Goal: Use online tool/utility: Utilize a website feature to perform a specific function

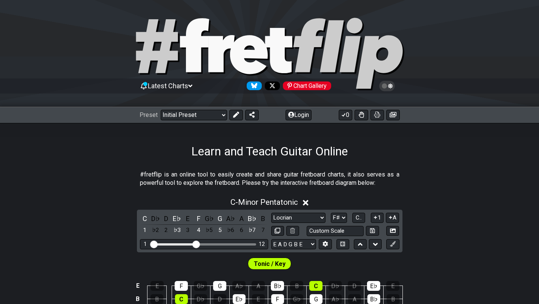
select select "Locrian"
select select "F#"
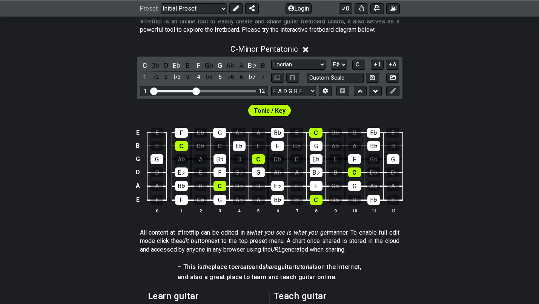
scroll to position [155, 0]
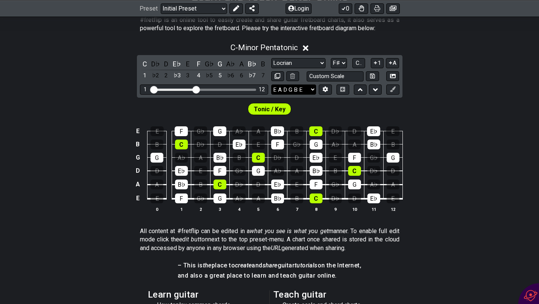
click at [286, 89] on select "E A D G B E E A D G B E E A D G B E B E A D F♯ B A D G C E A D A D G B E E♭ A♭ …" at bounding box center [293, 89] width 45 height 10
click at [329, 91] on button at bounding box center [325, 89] width 13 height 10
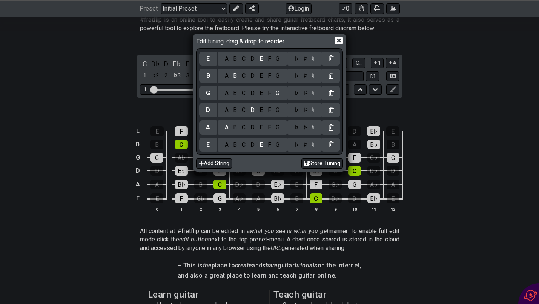
click at [297, 144] on div "♭" at bounding box center [296, 145] width 9 height 8
select select "Minor Pentatonic"
select select "C"
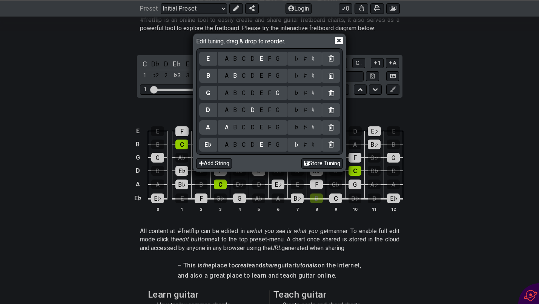
click at [303, 143] on div "♯" at bounding box center [304, 145] width 9 height 8
click at [240, 127] on div "C" at bounding box center [243, 127] width 9 height 8
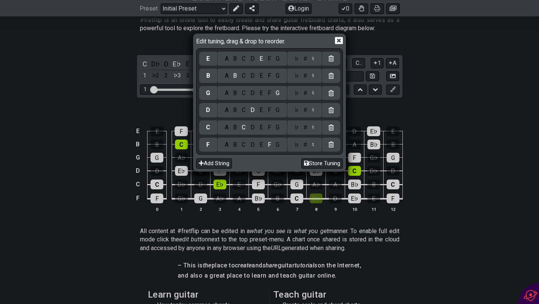
click at [305, 128] on div "♯" at bounding box center [304, 127] width 9 height 8
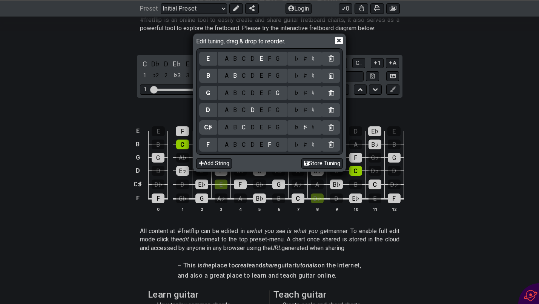
click at [302, 145] on div "♯" at bounding box center [304, 145] width 9 height 8
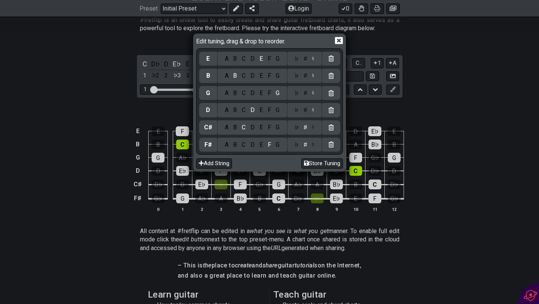
click at [268, 113] on div "F" at bounding box center [269, 110] width 8 height 8
click at [307, 111] on div "♯" at bounding box center [304, 110] width 9 height 8
click at [402, 104] on div "Edit tuning, drag & drop to reorder. E A B C D E F G ♭ ♯ ♮ B A B C D E F G ♭ ♯ …" at bounding box center [269, 152] width 539 height 304
click at [341, 43] on icon at bounding box center [339, 40] width 8 height 7
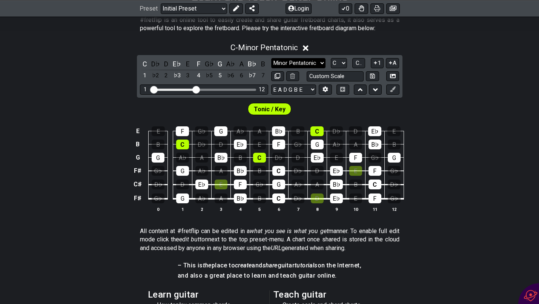
click at [319, 61] on select "Minor Pentatonic Click to edit Minor Pentatonic Major Pentatonic Minor Blues Ma…" at bounding box center [298, 63] width 54 height 10
select select "Locrian"
click at [271, 58] on select "Minor Pentatonic Click to edit Minor Pentatonic Major Pentatonic Minor Blues Ma…" at bounding box center [298, 63] width 54 height 10
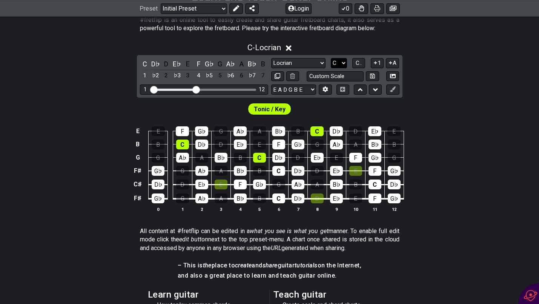
click at [339, 62] on select "A♭ A A♯ B♭ B C C♯ D♭ D D♯ E♭ E F F♯ G♭ G G♯" at bounding box center [339, 63] width 16 height 10
select select "F#"
click at [331, 58] on select "A♭ A A♯ B♭ B C C♯ D♭ D D♯ E♭ E F F♯ G♭ G G♯" at bounding box center [339, 63] width 16 height 10
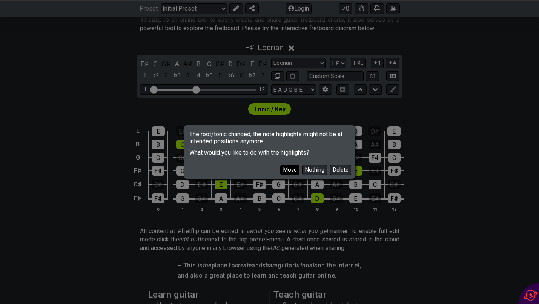
click at [288, 168] on button "Move" at bounding box center [289, 170] width 19 height 10
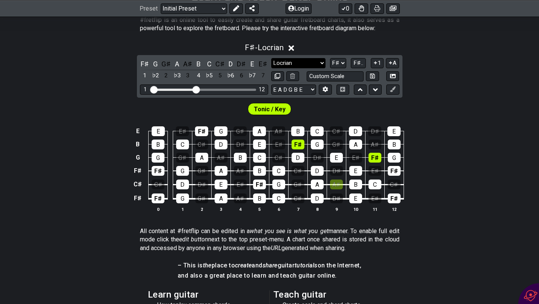
click at [317, 66] on select "Minor Pentatonic Click to edit Minor Pentatonic Major Pentatonic Minor Blues Ma…" at bounding box center [298, 63] width 54 height 10
click at [271, 58] on select "Minor Pentatonic Click to edit Minor Pentatonic Major Pentatonic Minor Blues Ma…" at bounding box center [298, 63] width 54 height 10
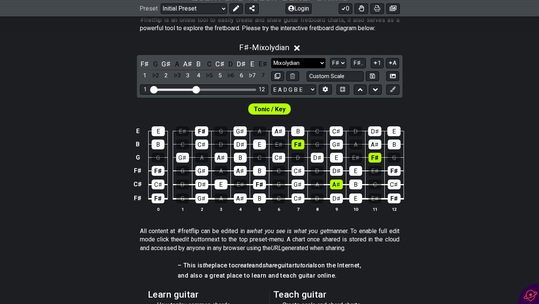
click at [305, 60] on select "Minor Pentatonic Click to edit Minor Pentatonic Major Pentatonic Minor Blues Ma…" at bounding box center [298, 63] width 54 height 10
click at [271, 58] on select "Minor Pentatonic Click to edit Minor Pentatonic Major Pentatonic Minor Blues Ma…" at bounding box center [298, 63] width 54 height 10
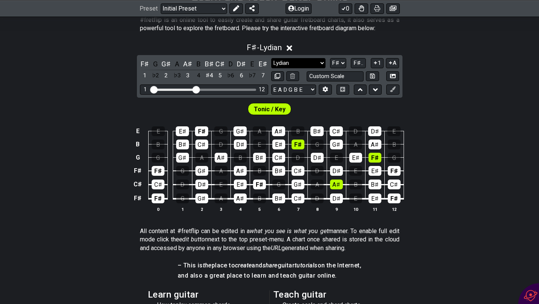
click at [303, 62] on select "Minor Pentatonic Click to edit Minor Pentatonic Major Pentatonic Minor Blues Ma…" at bounding box center [298, 63] width 54 height 10
click at [271, 58] on select "Minor Pentatonic Click to edit Minor Pentatonic Major Pentatonic Minor Blues Ma…" at bounding box center [298, 63] width 54 height 10
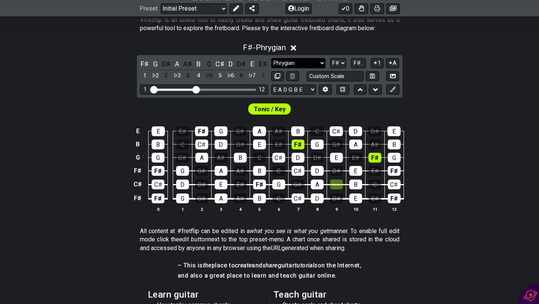
click at [302, 64] on select "Minor Pentatonic Click to edit Minor Pentatonic Major Pentatonic Minor Blues Ma…" at bounding box center [298, 63] width 54 height 10
click at [271, 58] on select "Minor Pentatonic Click to edit Minor Pentatonic Major Pentatonic Minor Blues Ma…" at bounding box center [298, 63] width 54 height 10
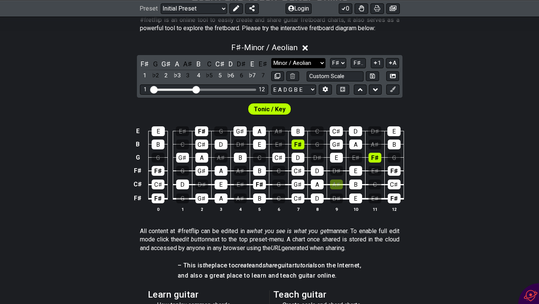
click at [300, 63] on select "Minor Pentatonic Click to edit Minor Pentatonic Major Pentatonic Minor Blues Ma…" at bounding box center [298, 63] width 54 height 10
click at [271, 58] on select "Minor Pentatonic Click to edit Minor Pentatonic Major Pentatonic Minor Blues Ma…" at bounding box center [298, 63] width 54 height 10
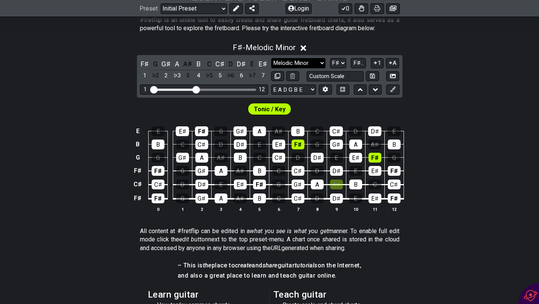
click at [300, 65] on select "Minor Pentatonic Click to edit Minor Pentatonic Major Pentatonic Minor Blues Ma…" at bounding box center [298, 63] width 54 height 10
click at [271, 58] on select "Minor Pentatonic Click to edit Minor Pentatonic Major Pentatonic Minor Blues Ma…" at bounding box center [298, 63] width 54 height 10
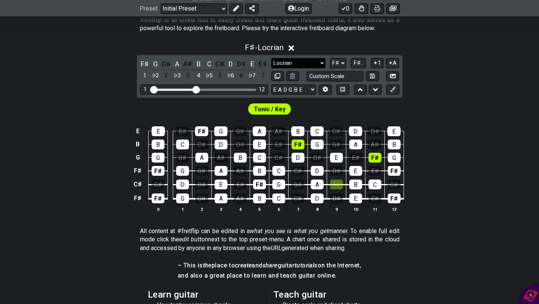
click at [299, 61] on select "Minor Pentatonic Click to edit Minor Pentatonic Major Pentatonic Minor Blues Ma…" at bounding box center [298, 63] width 54 height 10
click at [271, 58] on select "Minor Pentatonic Click to edit Minor Pentatonic Major Pentatonic Minor Blues Ma…" at bounding box center [298, 63] width 54 height 10
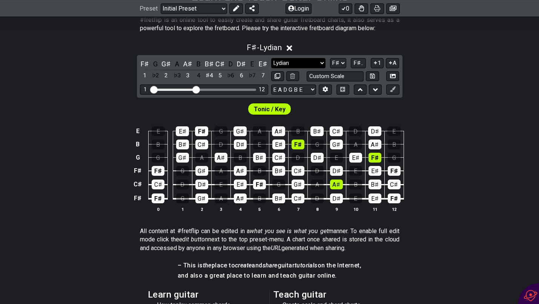
click at [314, 64] on select "Minor Pentatonic Click to edit Minor Pentatonic Major Pentatonic Minor Blues Ma…" at bounding box center [298, 63] width 54 height 10
click at [271, 58] on select "Minor Pentatonic Click to edit Minor Pentatonic Major Pentatonic Minor Blues Ma…" at bounding box center [298, 63] width 54 height 10
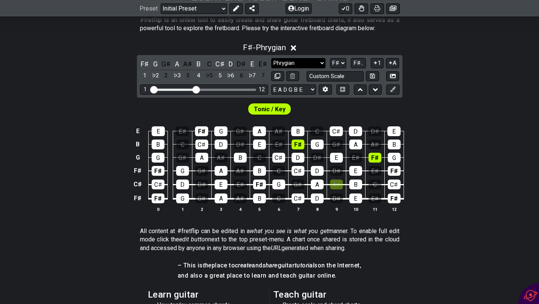
click at [313, 62] on select "Minor Pentatonic Click to edit Minor Pentatonic Major Pentatonic Minor Blues Ma…" at bounding box center [298, 63] width 54 height 10
click at [271, 58] on select "Minor Pentatonic Click to edit Minor Pentatonic Major Pentatonic Minor Blues Ma…" at bounding box center [298, 63] width 54 height 10
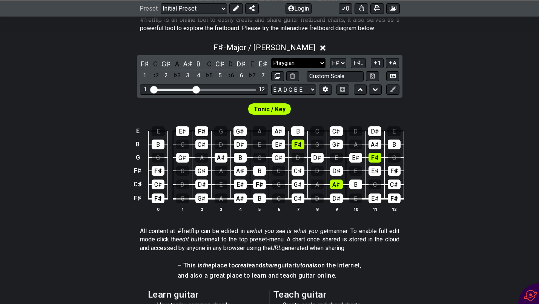
click at [310, 61] on select "Minor Pentatonic Click to edit Minor Pentatonic Major Pentatonic Minor Blues Ma…" at bounding box center [298, 63] width 54 height 10
click at [271, 58] on select "Minor Pentatonic Click to edit Minor Pentatonic Major Pentatonic Minor Blues Ma…" at bounding box center [298, 63] width 54 height 10
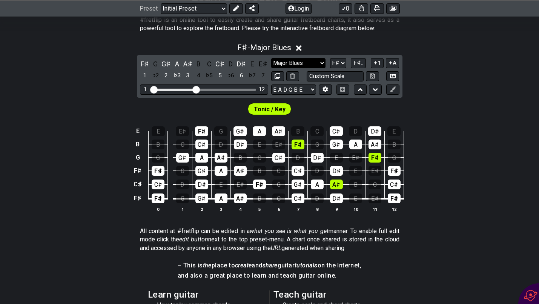
click at [307, 60] on select "Minor Pentatonic Click to edit Minor Pentatonic Major Pentatonic Minor Blues Ma…" at bounding box center [298, 63] width 54 height 10
click at [271, 58] on select "Minor Pentatonic Click to edit Minor Pentatonic Major Pentatonic Minor Blues Ma…" at bounding box center [298, 63] width 54 height 10
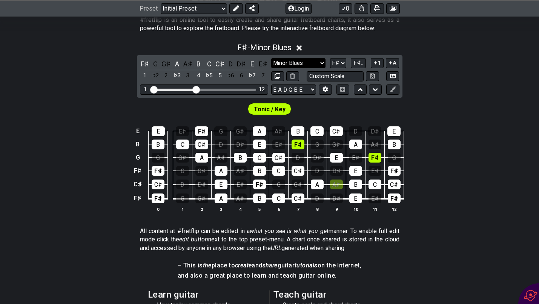
click at [307, 64] on select "Minor Pentatonic Click to edit Minor Pentatonic Major Pentatonic Minor Blues Ma…" at bounding box center [298, 63] width 54 height 10
click at [271, 58] on select "Minor Pentatonic Click to edit Minor Pentatonic Major Pentatonic Minor Blues Ma…" at bounding box center [298, 63] width 54 height 10
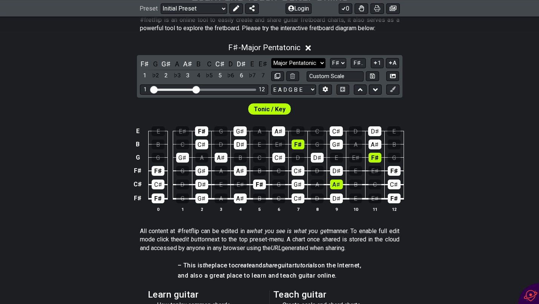
click at [305, 64] on select "Minor Pentatonic Click to edit Minor Pentatonic Major Pentatonic Minor Blues Ma…" at bounding box center [298, 63] width 54 height 10
click at [271, 58] on select "Minor Pentatonic Click to edit Minor Pentatonic Major Pentatonic Minor Blues Ma…" at bounding box center [298, 63] width 54 height 10
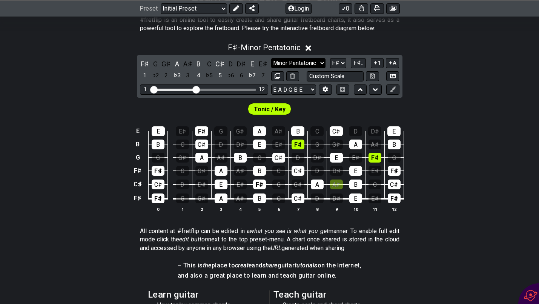
click at [304, 66] on select "Minor Pentatonic Click to edit Minor Pentatonic Major Pentatonic Minor Blues Ma…" at bounding box center [298, 63] width 54 height 10
click at [271, 58] on select "Minor Pentatonic Click to edit Minor Pentatonic Major Pentatonic Minor Blues Ma…" at bounding box center [298, 63] width 54 height 10
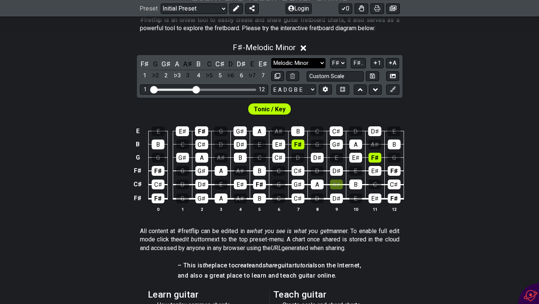
click at [291, 65] on select "Minor Pentatonic Click to edit Minor Pentatonic Major Pentatonic Minor Blues Ma…" at bounding box center [298, 63] width 54 height 10
click at [271, 58] on select "Minor Pentatonic Click to edit Minor Pentatonic Major Pentatonic Minor Blues Ma…" at bounding box center [298, 63] width 54 height 10
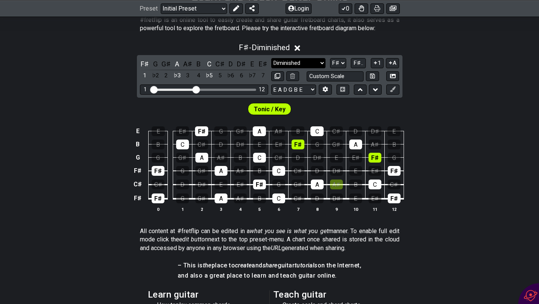
click at [296, 64] on select "Minor Pentatonic Click to edit Minor Pentatonic Major Pentatonic Minor Blues Ma…" at bounding box center [298, 63] width 54 height 10
select select "Melodic Minor"
click at [271, 58] on select "Minor Pentatonic Click to edit Minor Pentatonic Major Pentatonic Minor Blues Ma…" at bounding box center [298, 63] width 54 height 10
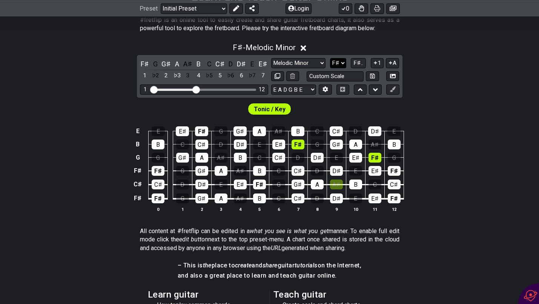
click at [337, 63] on select "A♭ A A♯ B♭ B C C♯ D♭ D D♯ E♭ E F F♯ G♭ G G♯" at bounding box center [338, 63] width 16 height 10
select select "G#"
click at [330, 58] on select "A♭ A A♯ B♭ B C C♯ D♭ D D♯ E♭ E F F♯ G♭ G G♯" at bounding box center [338, 63] width 16 height 10
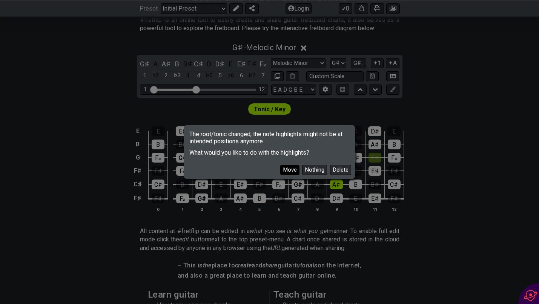
click at [290, 173] on button "Move" at bounding box center [289, 170] width 19 height 10
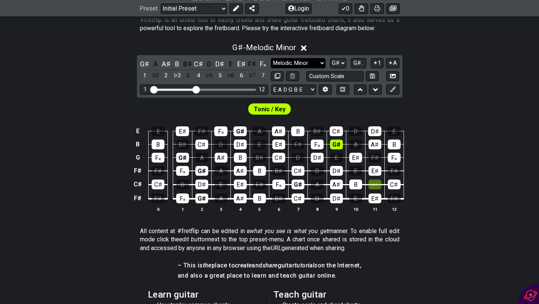
click at [305, 61] on select "Minor Pentatonic Click to edit Minor Pentatonic Major Pentatonic Minor Blues Ma…" at bounding box center [298, 63] width 54 height 10
click at [271, 58] on select "Minor Pentatonic Click to edit Minor Pentatonic Major Pentatonic Minor Blues Ma…" at bounding box center [298, 63] width 54 height 10
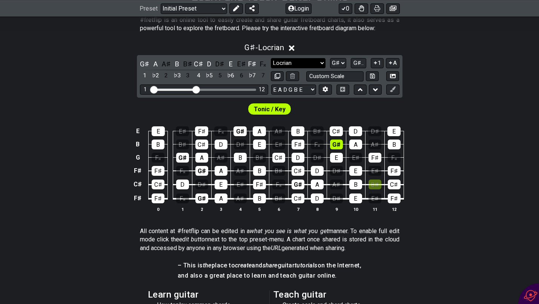
click at [304, 64] on select "Minor Pentatonic Click to edit Minor Pentatonic Major Pentatonic Minor Blues Ma…" at bounding box center [298, 63] width 54 height 10
click at [271, 58] on select "Minor Pentatonic Click to edit Minor Pentatonic Major Pentatonic Minor Blues Ma…" at bounding box center [298, 63] width 54 height 10
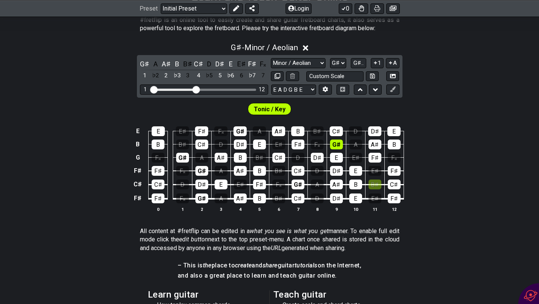
click at [303, 56] on div "G♯ A A♯ B B♯ C♯ D D♯ E E♯ F♯ F𝄪 1 ♭2 2 ♭3 3 4 ♭5 5 ♭6 6 ♭7 7 Minor Pentatonic C…" at bounding box center [269, 76] width 265 height 43
click at [302, 62] on select "Minor Pentatonic Click to edit Minor Pentatonic Major Pentatonic Minor Blues Ma…" at bounding box center [298, 63] width 54 height 10
click at [271, 58] on select "Minor Pentatonic Click to edit Minor Pentatonic Major Pentatonic Minor Blues Ma…" at bounding box center [298, 63] width 54 height 10
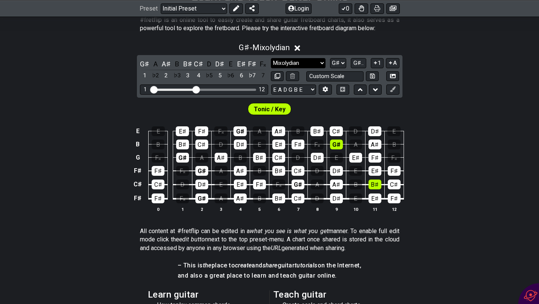
click at [302, 64] on select "Minor Pentatonic Click to edit Minor Pentatonic Major Pentatonic Minor Blues Ma…" at bounding box center [298, 63] width 54 height 10
click at [271, 58] on select "Minor Pentatonic Click to edit Minor Pentatonic Major Pentatonic Minor Blues Ma…" at bounding box center [298, 63] width 54 height 10
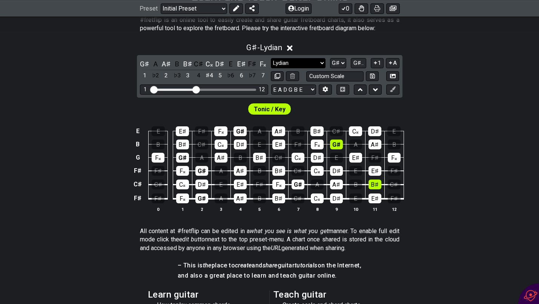
click at [300, 64] on select "Minor Pentatonic Click to edit Minor Pentatonic Major Pentatonic Minor Blues Ma…" at bounding box center [298, 63] width 54 height 10
click at [271, 58] on select "Minor Pentatonic Click to edit Minor Pentatonic Major Pentatonic Minor Blues Ma…" at bounding box center [298, 63] width 54 height 10
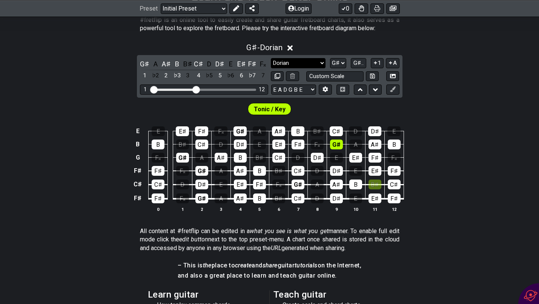
click at [297, 63] on select "Minor Pentatonic Click to edit Minor Pentatonic Major Pentatonic Minor Blues Ma…" at bounding box center [298, 63] width 54 height 10
click at [271, 58] on select "Minor Pentatonic Click to edit Minor Pentatonic Major Pentatonic Minor Blues Ma…" at bounding box center [298, 63] width 54 height 10
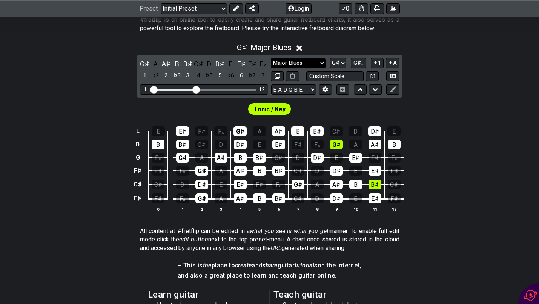
click at [296, 64] on select "Minor Pentatonic Click to edit Minor Pentatonic Major Pentatonic Minor Blues Ma…" at bounding box center [298, 63] width 54 height 10
select select "Minor Blues"
click at [271, 58] on select "Minor Pentatonic Click to edit Minor Pentatonic Major Pentatonic Minor Blues Ma…" at bounding box center [298, 63] width 54 height 10
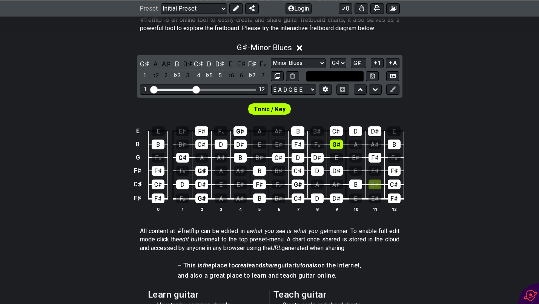
click at [332, 77] on input "text" at bounding box center [334, 76] width 57 height 10
type input "Custom Scale"
click at [313, 86] on select "E A D G B E E A D G B E E A D G B E B E A D F♯ B A D G C E A D A D G B E E♭ A♭ …" at bounding box center [293, 89] width 45 height 10
click at [308, 62] on select "Minor Pentatonic Click to edit Minor Pentatonic Major Pentatonic Minor Blues Ma…" at bounding box center [298, 63] width 54 height 10
click at [345, 64] on select "A♭ A A♯ B♭ B C C♯ D♭ D D♯ E♭ E F F♯ G♭ G G♯" at bounding box center [338, 63] width 16 height 10
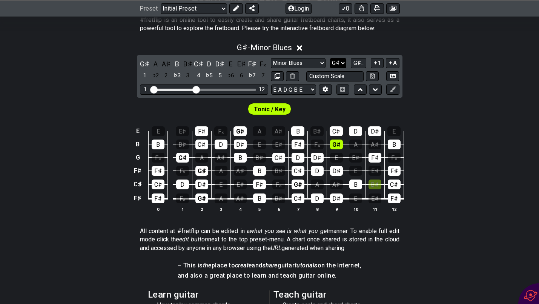
select select "F#"
click at [330, 58] on select "A♭ A A♯ B♭ B C C♯ D♭ D D♯ E♭ E F F♯ G♭ G G♯" at bounding box center [338, 63] width 16 height 10
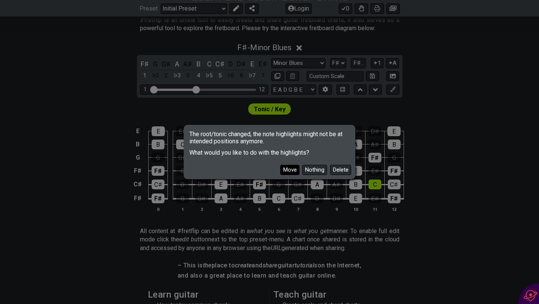
click at [294, 167] on button "Move" at bounding box center [289, 170] width 19 height 10
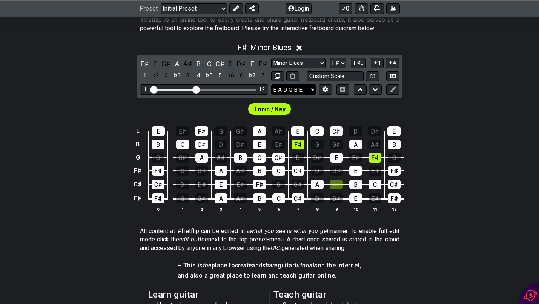
click at [290, 89] on select "E A D G B E E A D G B E E A D G B E B E A D F♯ B A D G C E A D A D G B E E♭ A♭ …" at bounding box center [293, 89] width 45 height 10
click at [310, 60] on select "Minor Pentatonic Click to edit Minor Pentatonic Major Pentatonic Minor Blues Ma…" at bounding box center [298, 63] width 54 height 10
click at [271, 58] on select "Minor Pentatonic Click to edit Minor Pentatonic Major Pentatonic Minor Blues Ma…" at bounding box center [298, 63] width 54 height 10
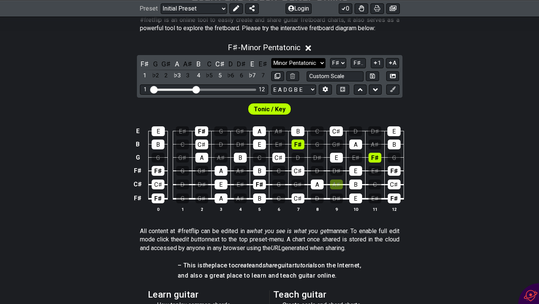
click at [299, 61] on select "Minor Pentatonic Click to edit Minor Pentatonic Major Pentatonic Minor Blues Ma…" at bounding box center [298, 63] width 54 height 10
click at [271, 58] on select "Minor Pentatonic Click to edit Minor Pentatonic Major Pentatonic Minor Blues Ma…" at bounding box center [298, 63] width 54 height 10
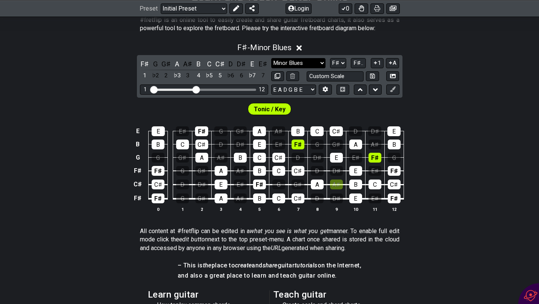
click at [301, 61] on select "Minor Pentatonic Click to edit Minor Pentatonic Major Pentatonic Minor Blues Ma…" at bounding box center [298, 63] width 54 height 10
click at [271, 58] on select "Minor Pentatonic Click to edit Minor Pentatonic Major Pentatonic Minor Blues Ma…" at bounding box center [298, 63] width 54 height 10
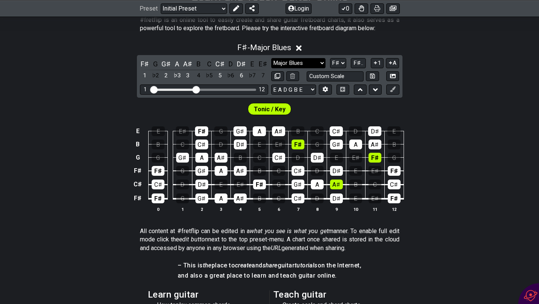
click at [298, 61] on select "Minor Pentatonic Click to edit Minor Pentatonic Major Pentatonic Minor Blues Ma…" at bounding box center [298, 63] width 54 height 10
click at [271, 58] on select "Minor Pentatonic Click to edit Minor Pentatonic Major Pentatonic Minor Blues Ma…" at bounding box center [298, 63] width 54 height 10
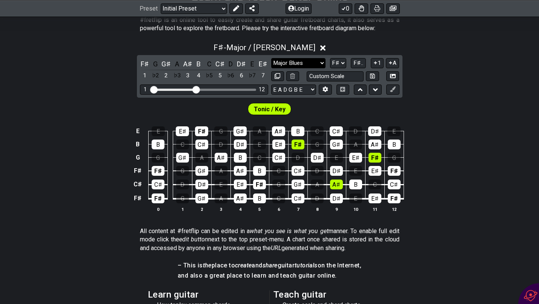
click at [295, 67] on select "Minor Pentatonic Click to edit Minor Pentatonic Major Pentatonic Minor Blues Ma…" at bounding box center [298, 63] width 54 height 10
click at [271, 58] on select "Minor Pentatonic Click to edit Minor Pentatonic Major Pentatonic Minor Blues Ma…" at bounding box center [298, 63] width 54 height 10
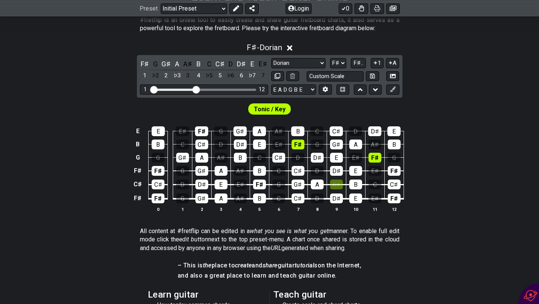
click at [295, 68] on div "Minor Pentatonic Click to edit Minor Pentatonic Major Pentatonic Minor Blues Ma…" at bounding box center [335, 69] width 128 height 23
click at [298, 63] on select "Minor Pentatonic Click to edit Minor Pentatonic Major Pentatonic Minor Blues Ma…" at bounding box center [298, 63] width 54 height 10
click at [271, 58] on select "Minor Pentatonic Click to edit Minor Pentatonic Major Pentatonic Minor Blues Ma…" at bounding box center [298, 63] width 54 height 10
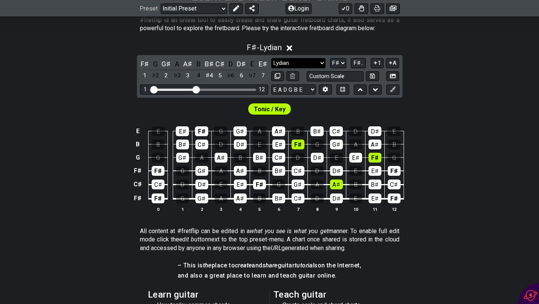
click at [300, 67] on select "Minor Pentatonic Click to edit Minor Pentatonic Major Pentatonic Minor Blues Ma…" at bounding box center [298, 63] width 54 height 10
click at [271, 58] on select "Minor Pentatonic Click to edit Minor Pentatonic Major Pentatonic Minor Blues Ma…" at bounding box center [298, 63] width 54 height 10
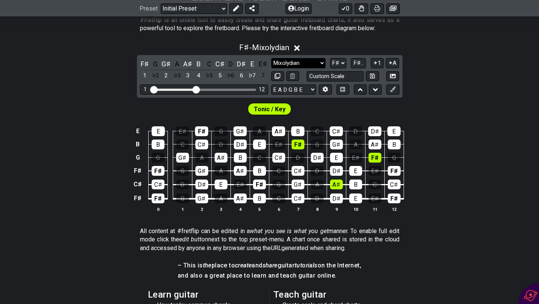
click at [302, 66] on select "Minor Pentatonic Click to edit Minor Pentatonic Major Pentatonic Minor Blues Ma…" at bounding box center [298, 63] width 54 height 10
click at [271, 58] on select "Minor Pentatonic Click to edit Minor Pentatonic Major Pentatonic Minor Blues Ma…" at bounding box center [298, 63] width 54 height 10
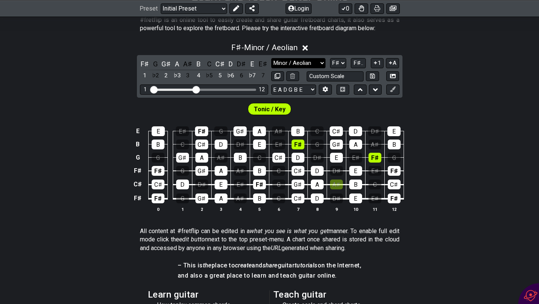
click at [304, 60] on select "Minor Pentatonic Click to edit Minor Pentatonic Major Pentatonic Minor Blues Ma…" at bounding box center [298, 63] width 54 height 10
click at [271, 58] on select "Minor Pentatonic Click to edit Minor Pentatonic Major Pentatonic Minor Blues Ma…" at bounding box center [298, 63] width 54 height 10
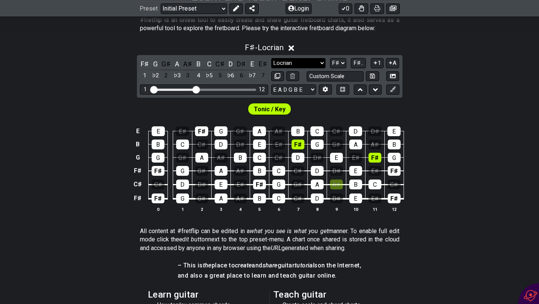
click at [286, 62] on select "Minor Pentatonic Click to edit Minor Pentatonic Major Pentatonic Minor Blues Ma…" at bounding box center [298, 63] width 54 height 10
click at [271, 58] on select "Minor Pentatonic Click to edit Minor Pentatonic Major Pentatonic Minor Blues Ma…" at bounding box center [298, 63] width 54 height 10
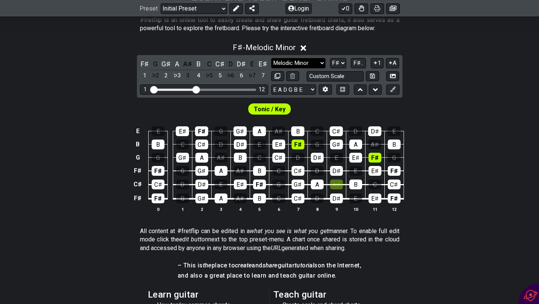
click at [290, 67] on select "Minor Pentatonic Click to edit Minor Pentatonic Major Pentatonic Minor Blues Ma…" at bounding box center [298, 63] width 54 height 10
select select "Locrian"
click at [271, 58] on select "Minor Pentatonic Click to edit Minor Pentatonic Major Pentatonic Minor Blues Ma…" at bounding box center [298, 63] width 54 height 10
